Goal: Task Accomplishment & Management: Use online tool/utility

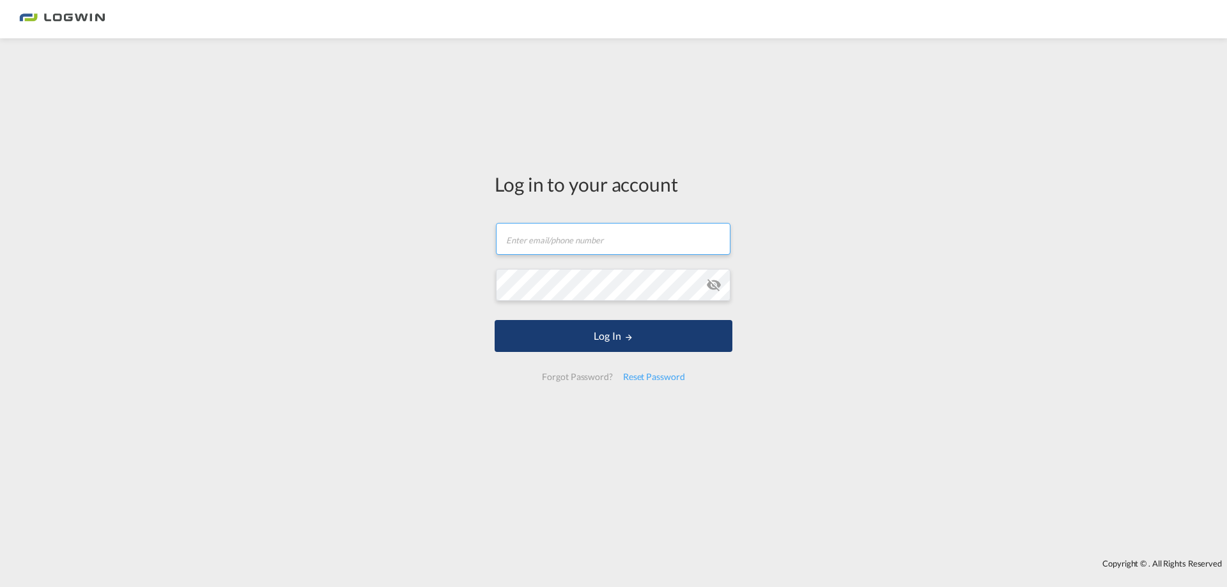
type input "[PERSON_NAME][EMAIL_ADDRESS][DOMAIN_NAME]"
click at [630, 337] on md-icon "LOGIN" at bounding box center [628, 337] width 9 height 9
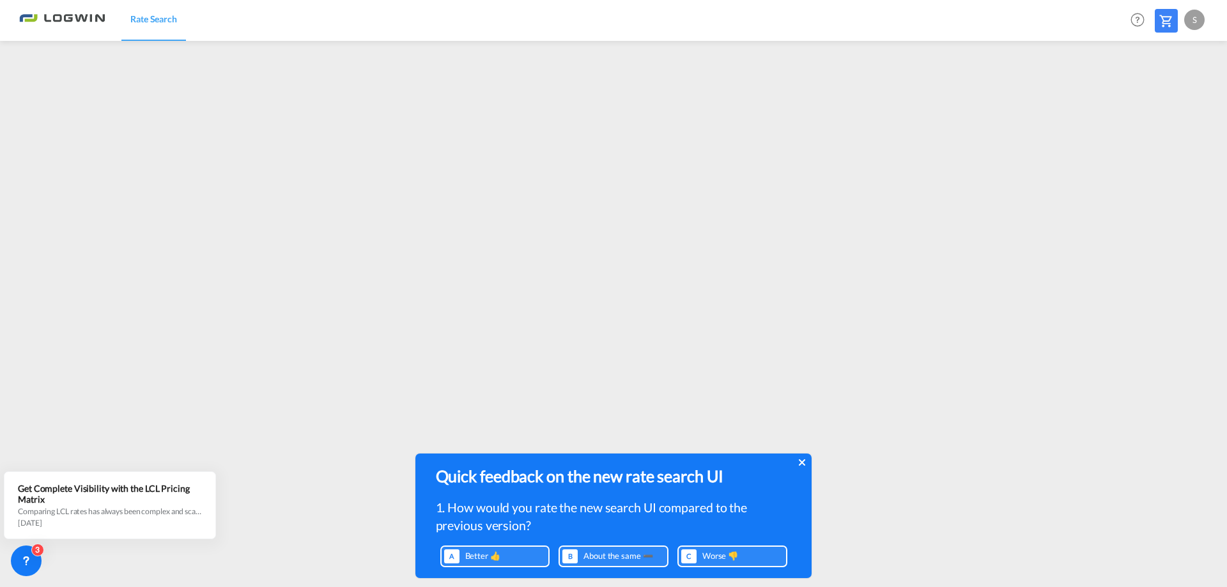
click at [801, 463] on icon at bounding box center [801, 462] width 6 height 6
